Goal: Communication & Community: Answer question/provide support

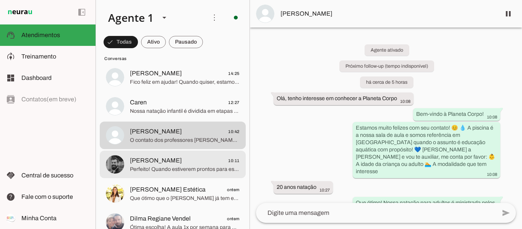
scroll to position [76, 0]
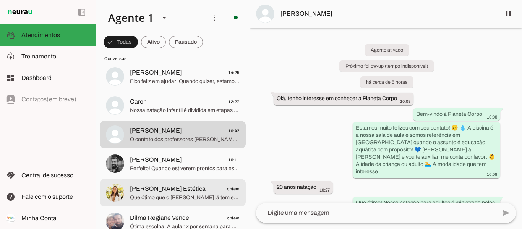
click at [189, 194] on span "Que ótimo que o [PERSON_NAME] já tem experiência, isso facilita muito o desenvo…" at bounding box center [185, 198] width 110 height 8
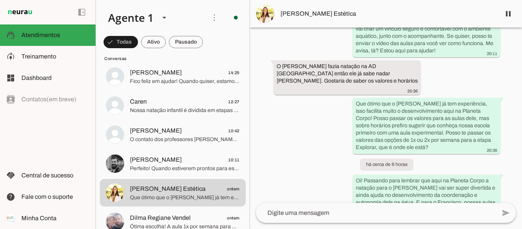
scroll to position [417, 0]
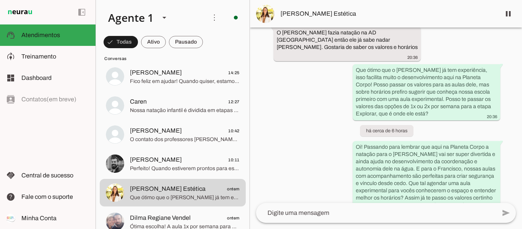
click at [339, 209] on textarea at bounding box center [376, 212] width 240 height 9
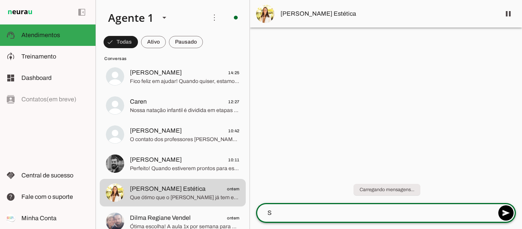
scroll to position [0, 0]
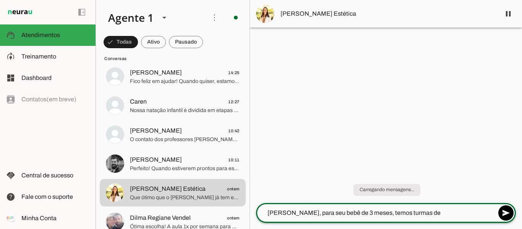
type textarea "[PERSON_NAME], para seu bebê de 3 meses, temos turmas de"
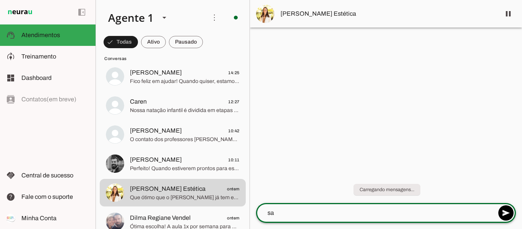
type textarea "s"
type textarea "S"
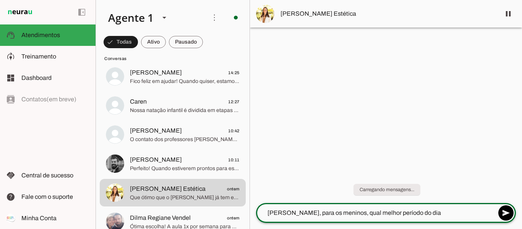
type textarea "[PERSON_NAME], para os meninos, qual melhor período do dia?"
type textarea "Como são de idades diferentes, vou tentar ver as turmas com horários próximos"
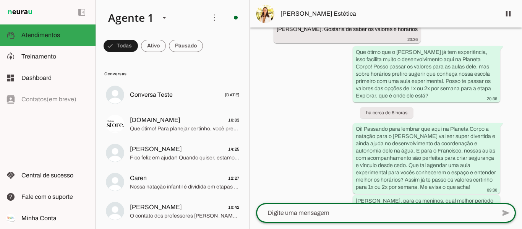
scroll to position [454, 0]
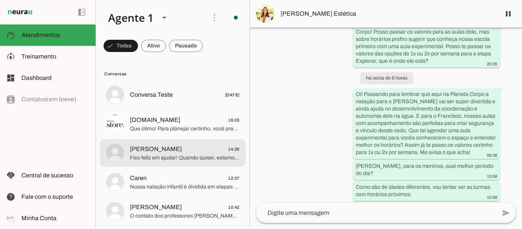
click at [181, 156] on span "Fico feliz em ajudar! Quando quiser, estamos aqui para oferecer o melhor para s…" at bounding box center [185, 158] width 110 height 8
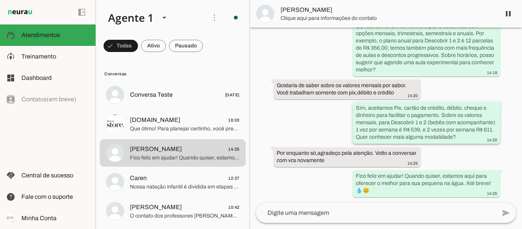
scroll to position [437, 0]
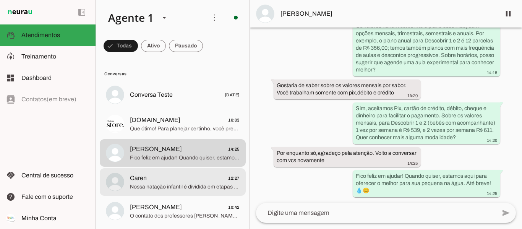
click at [199, 181] on span "Caren 12:27" at bounding box center [185, 178] width 110 height 10
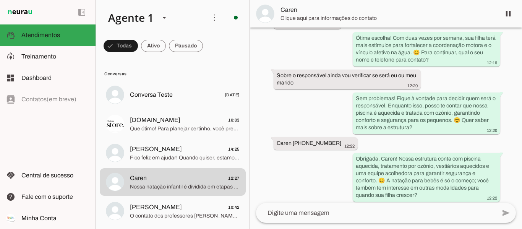
scroll to position [653, 0]
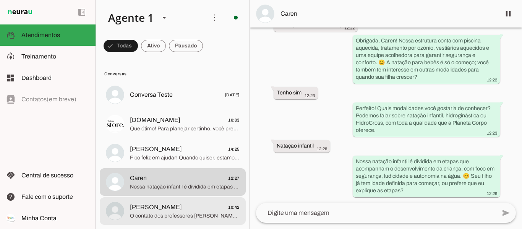
click at [136, 217] on span "O contato dos professores [PERSON_NAME] e Daiane da Aquaduo é [PHONE_NUMBER], e…" at bounding box center [185, 216] width 110 height 8
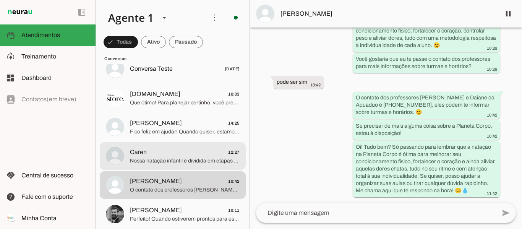
scroll to position [38, 0]
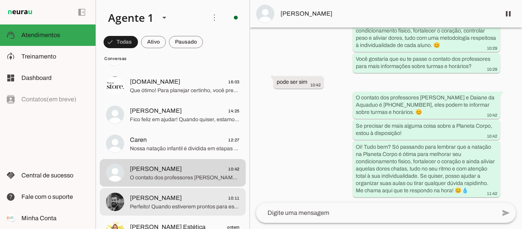
click at [200, 199] on span "[PERSON_NAME] 10:11" at bounding box center [185, 198] width 110 height 10
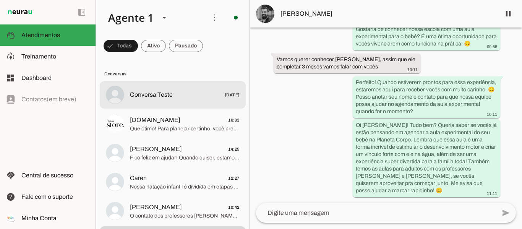
click at [184, 98] on span "Conversa Teste [DATE]" at bounding box center [185, 95] width 110 height 10
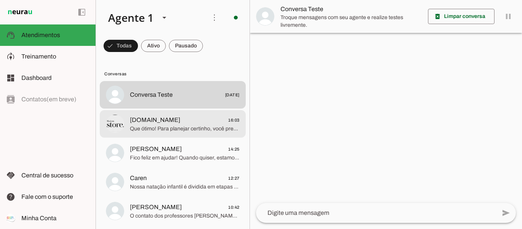
click at [195, 131] on span "Que ótimo! Para planejar certinho, você prefere aulas 1x ou 2x por semana? Noss…" at bounding box center [185, 129] width 110 height 8
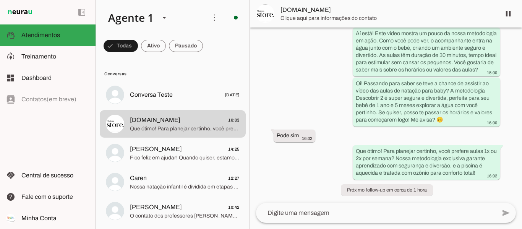
scroll to position [389, 0]
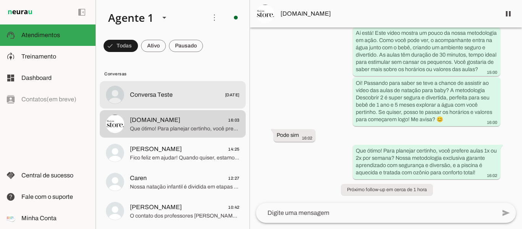
click at [175, 95] on span "Conversa Teste [DATE]" at bounding box center [185, 95] width 110 height 10
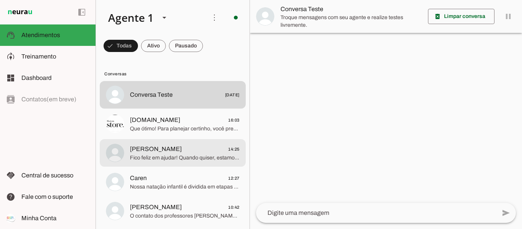
click at [188, 147] on span "[PERSON_NAME] 14:25" at bounding box center [185, 149] width 110 height 10
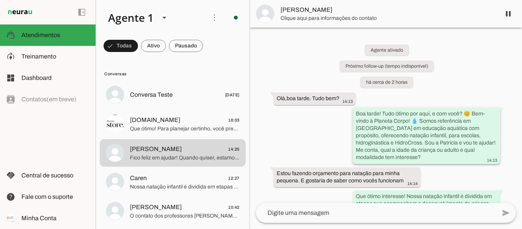
scroll to position [437, 0]
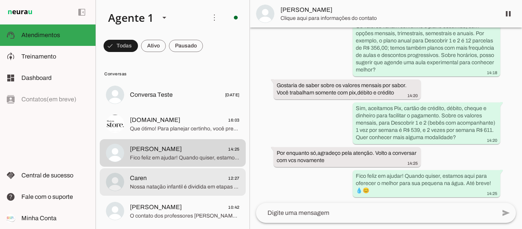
click at [198, 181] on span "Caren 12:27" at bounding box center [185, 178] width 110 height 10
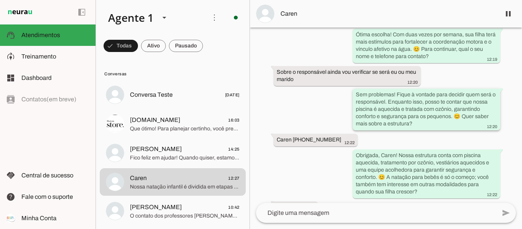
scroll to position [653, 0]
